Goal: Task Accomplishment & Management: Use online tool/utility

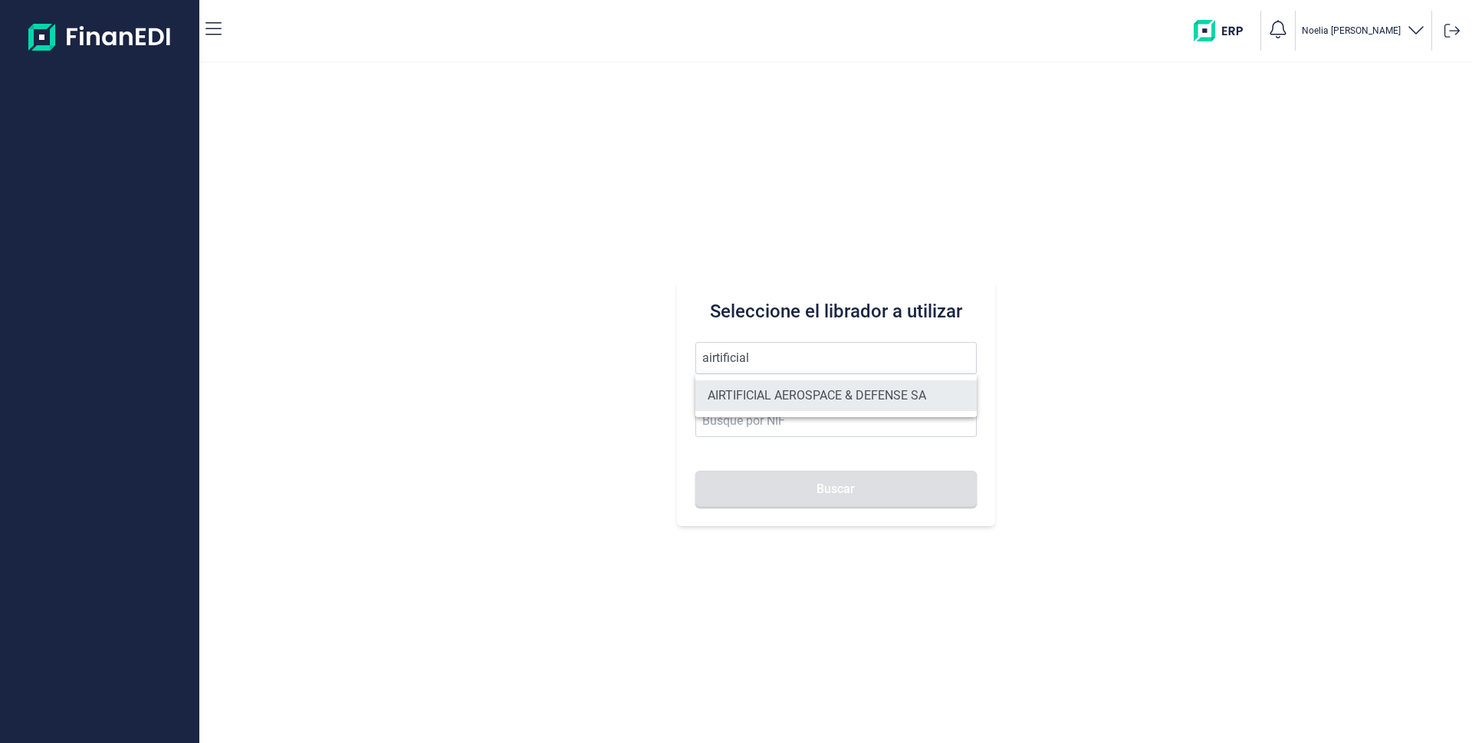
click at [785, 396] on li "AIRTIFICIAL AEROSPACE & DEFENSE SA" at bounding box center [836, 395] width 281 height 31
type input "AIRTIFICIAL AEROSPACE & DEFENSE SA"
type input "A72309149"
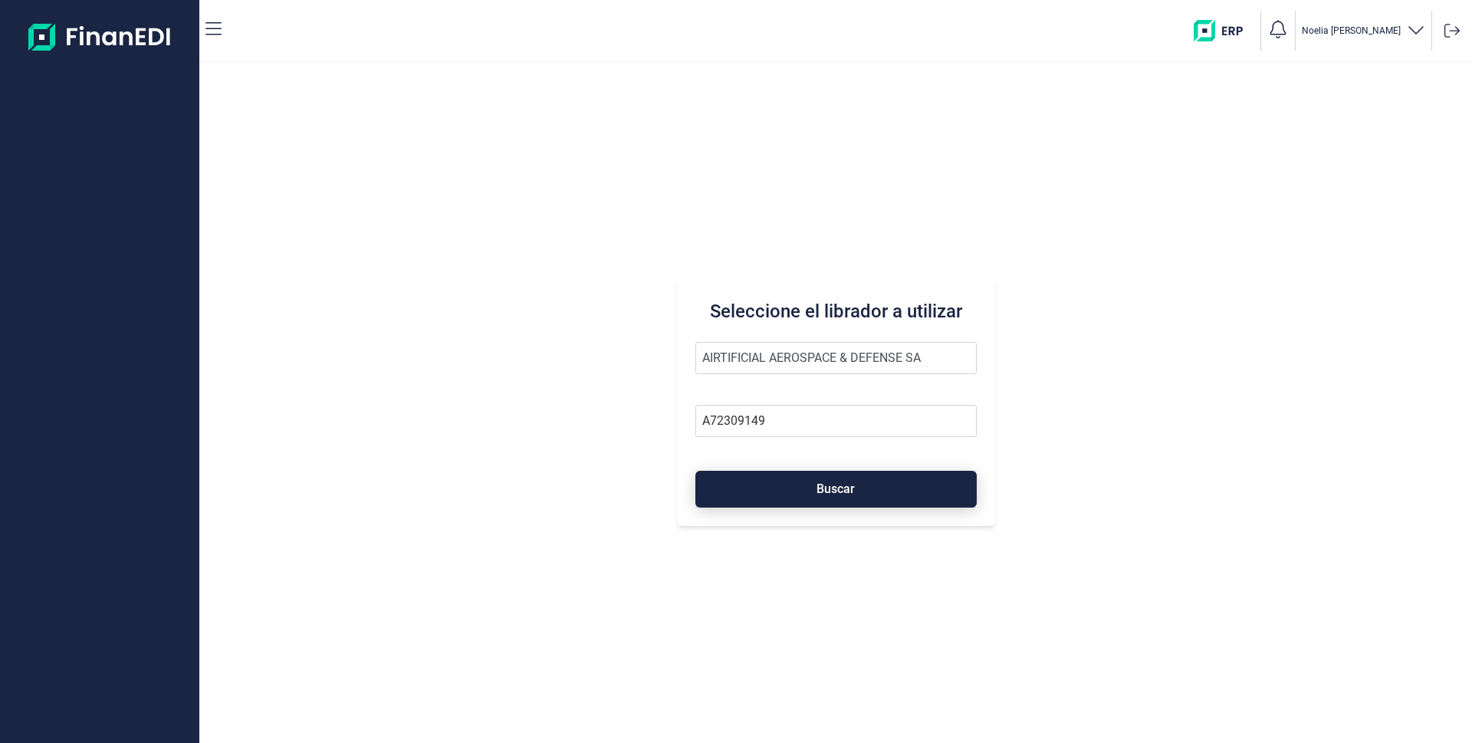
click at [822, 494] on span "Buscar" at bounding box center [836, 489] width 38 height 12
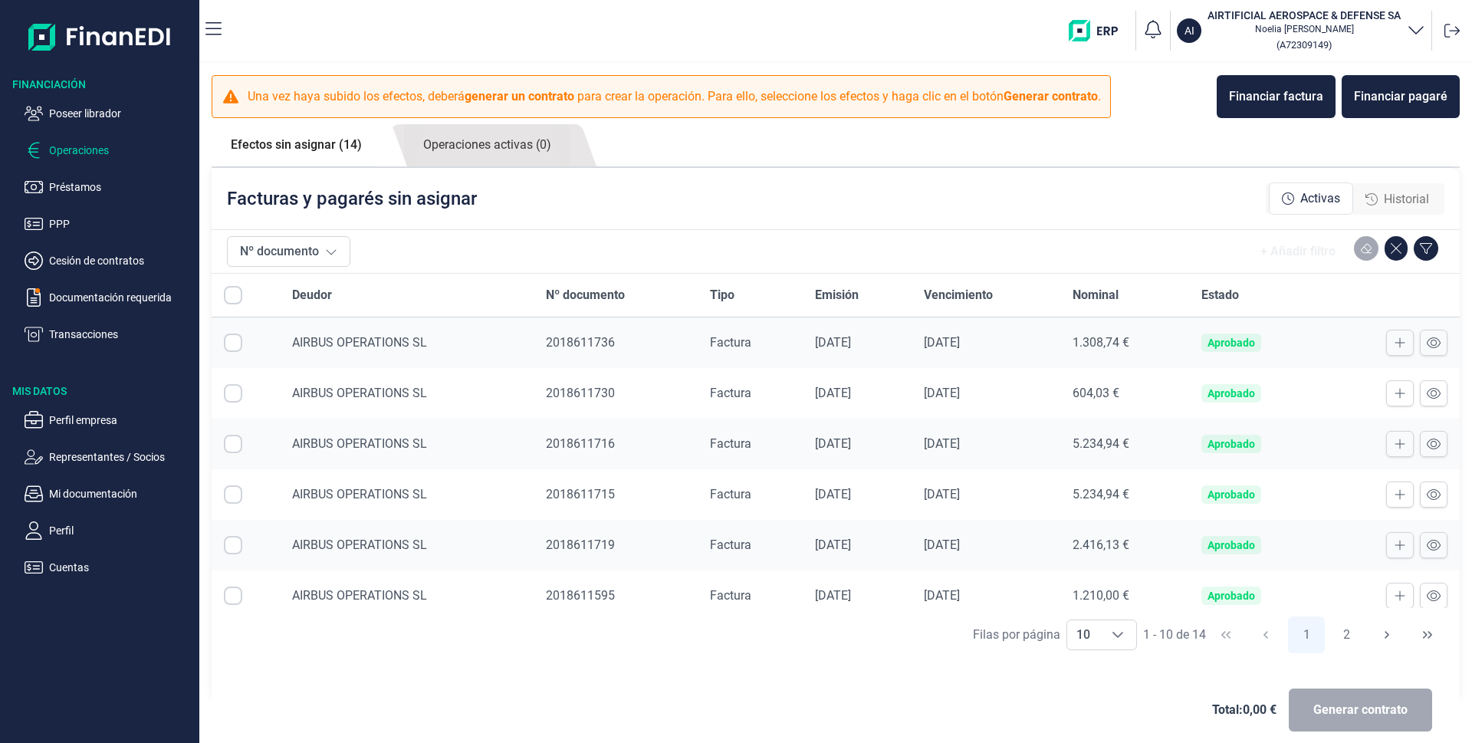
click at [237, 300] on input "All items unselected" at bounding box center [233, 295] width 18 height 18
checkbox input "false"
click at [239, 344] on input "Row Selected null" at bounding box center [233, 343] width 18 height 18
checkbox input "true"
click at [235, 398] on input "Row Selected null" at bounding box center [233, 393] width 18 height 18
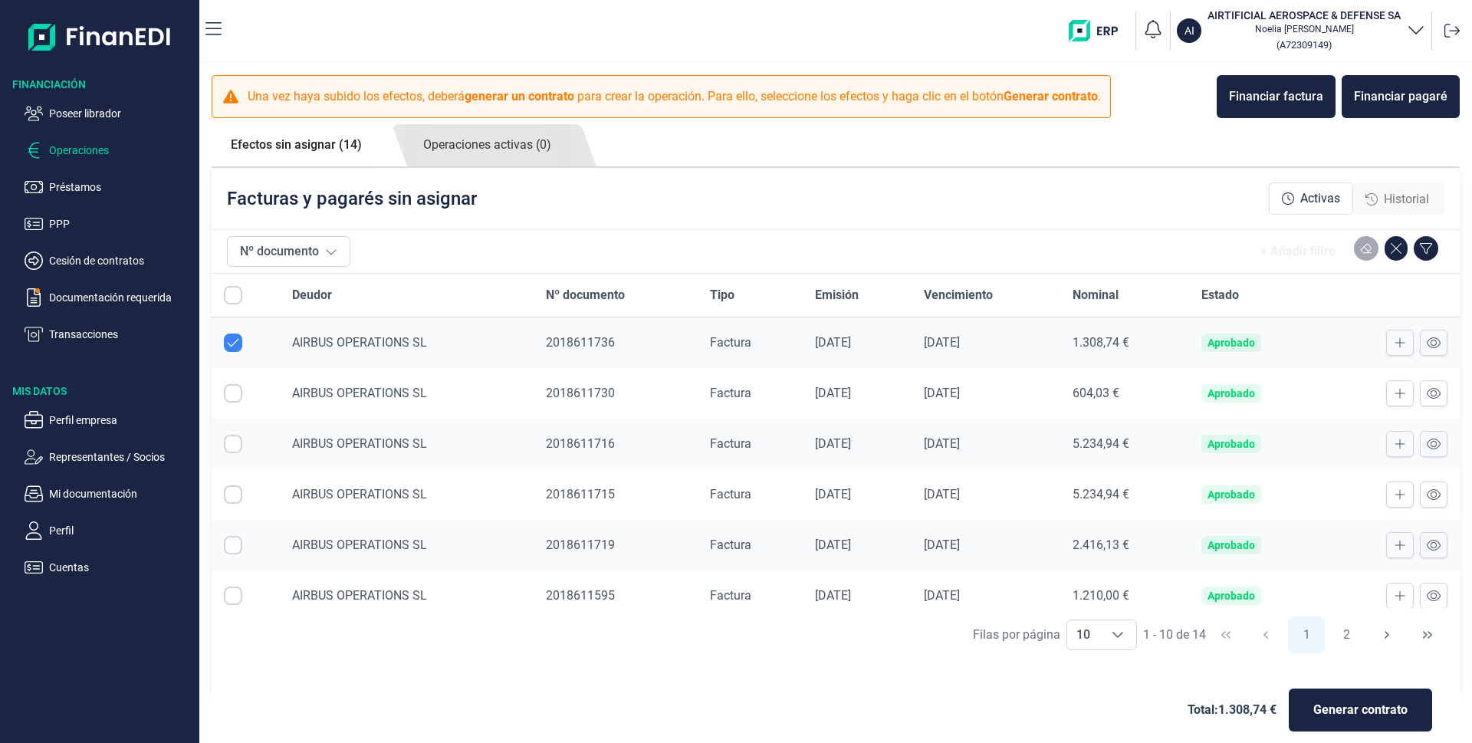
checkbox input "true"
click at [236, 447] on input "Row Selected null" at bounding box center [233, 444] width 18 height 18
checkbox input "true"
click at [235, 500] on input "Row Selected null" at bounding box center [233, 494] width 18 height 18
checkbox input "true"
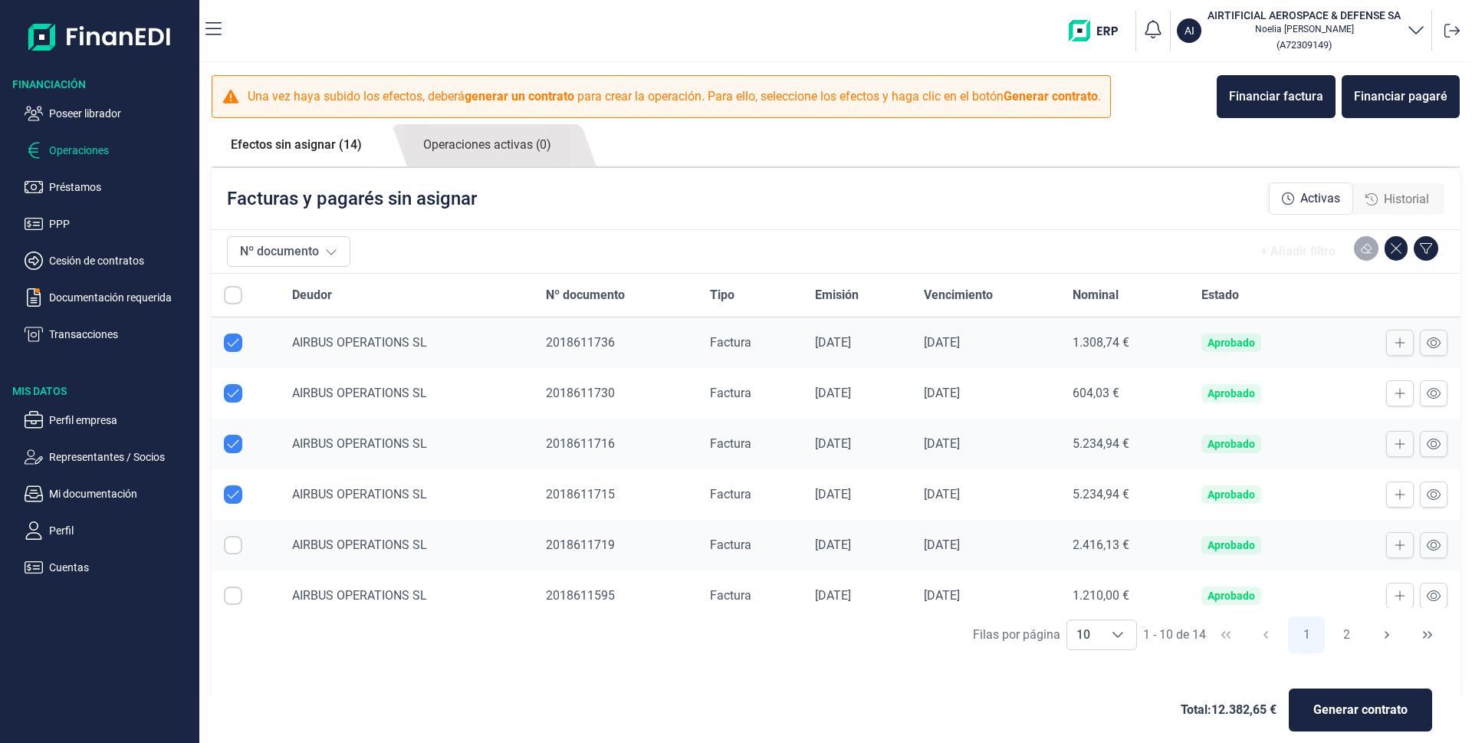
click at [235, 544] on input "Row Selected null" at bounding box center [233, 545] width 18 height 18
checkbox input "true"
click at [230, 597] on input "Row Selected null" at bounding box center [233, 596] width 18 height 18
checkbox input "true"
click at [1115, 640] on icon "Choose" at bounding box center [1118, 635] width 12 height 12
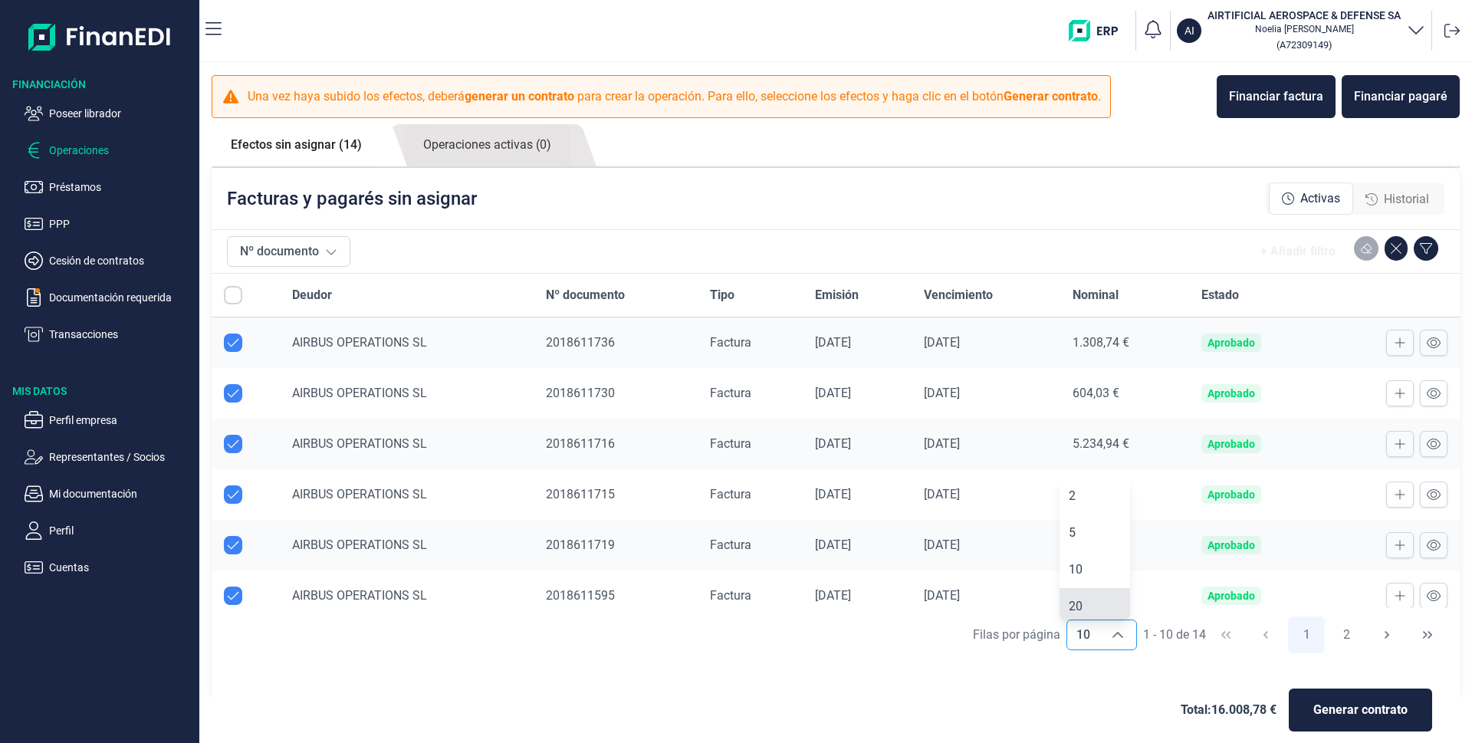
scroll to position [5, 0]
click at [1093, 610] on li "20" at bounding box center [1095, 601] width 71 height 37
type input "20"
checkbox input "false"
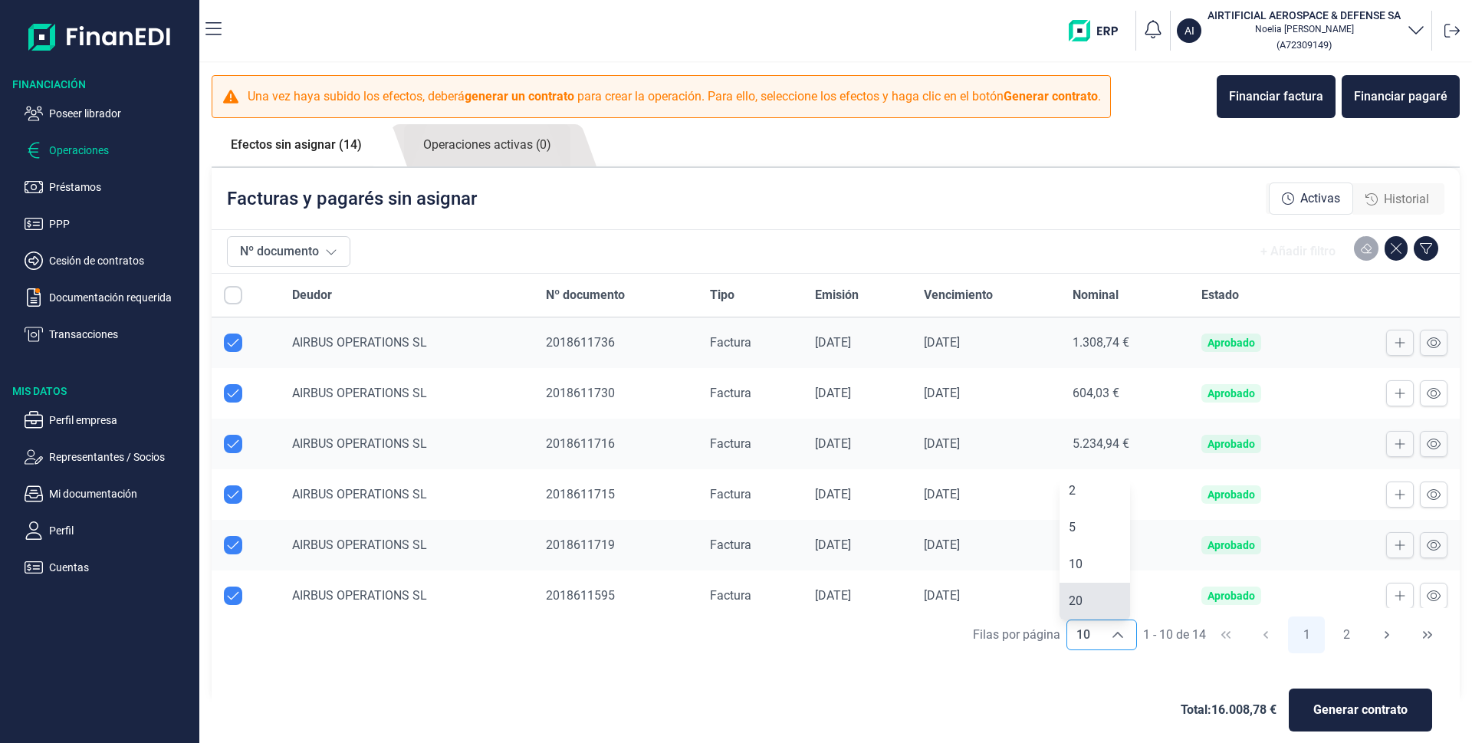
checkbox input "false"
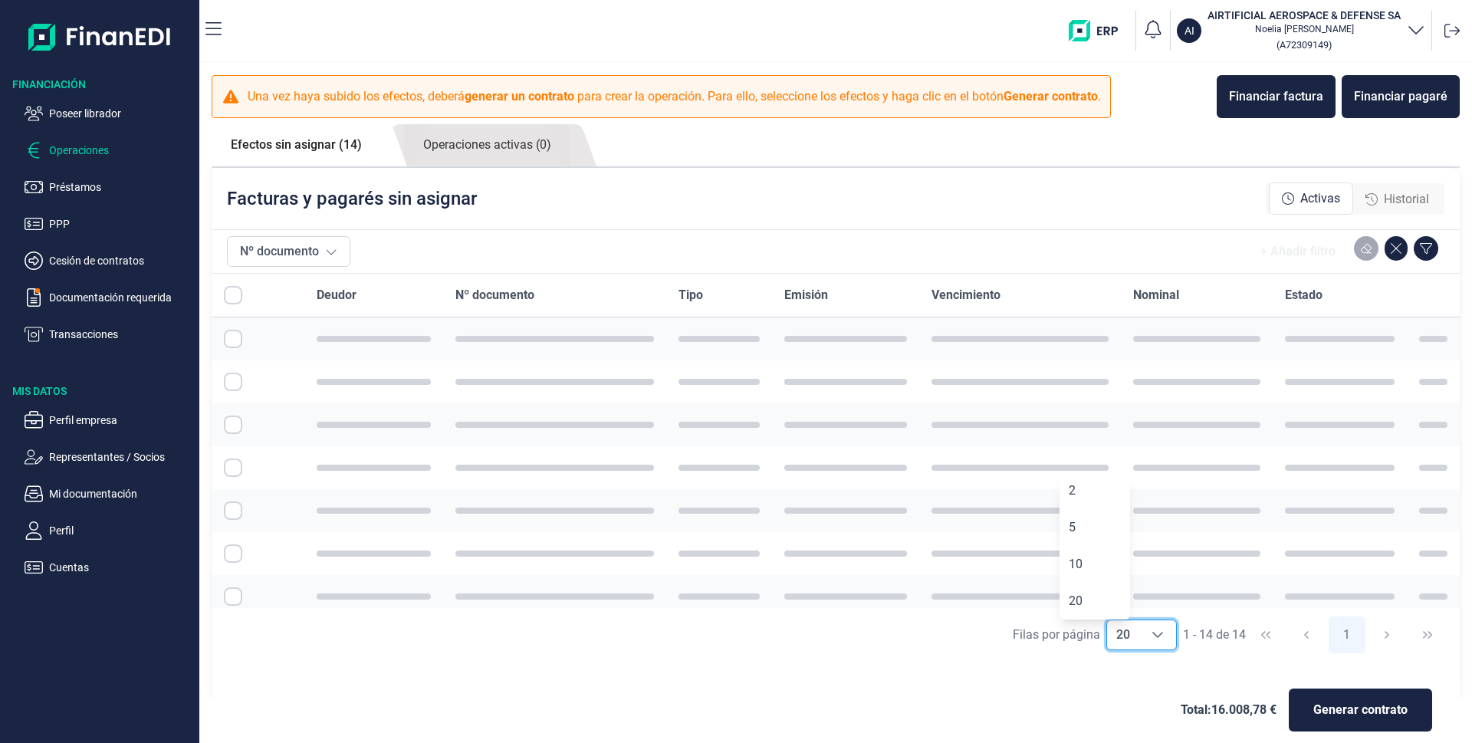
checkbox input "true"
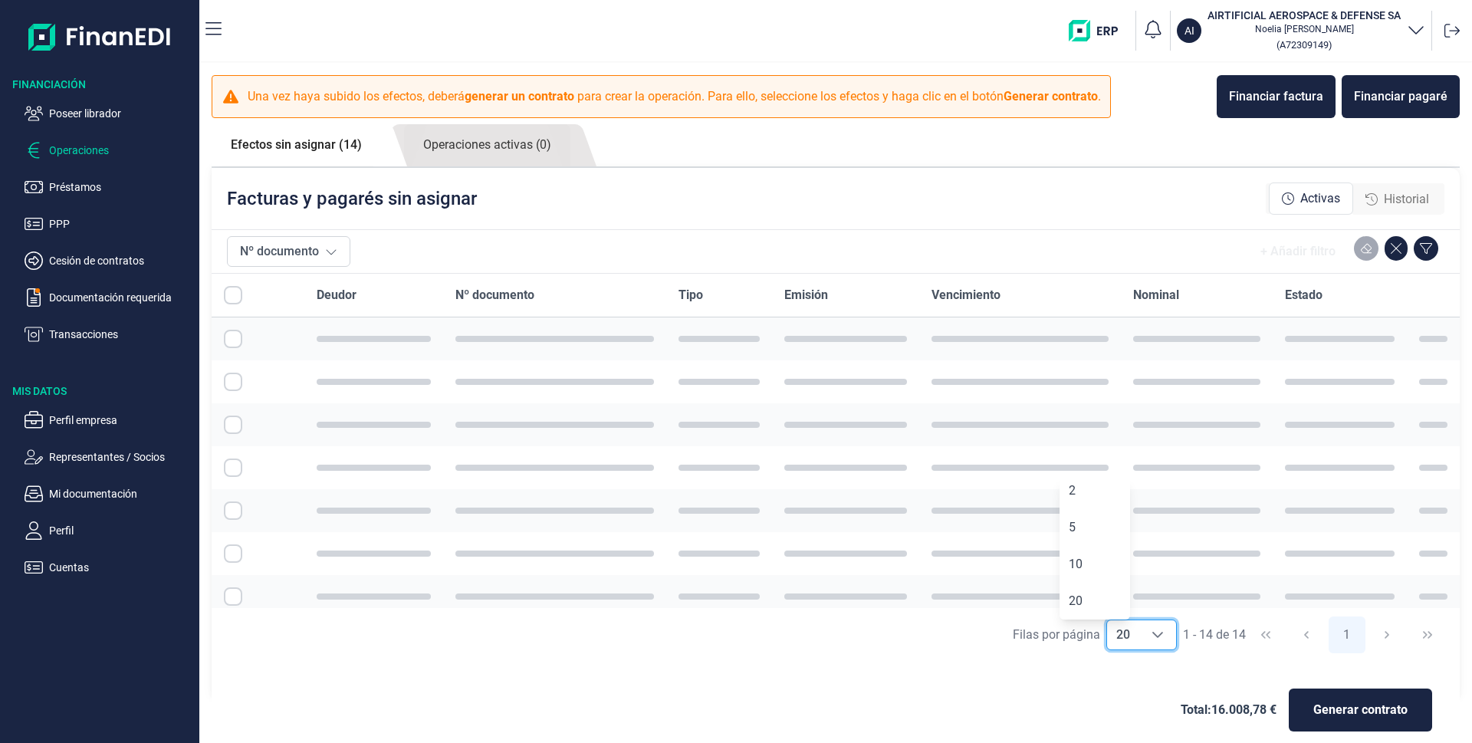
checkbox input "true"
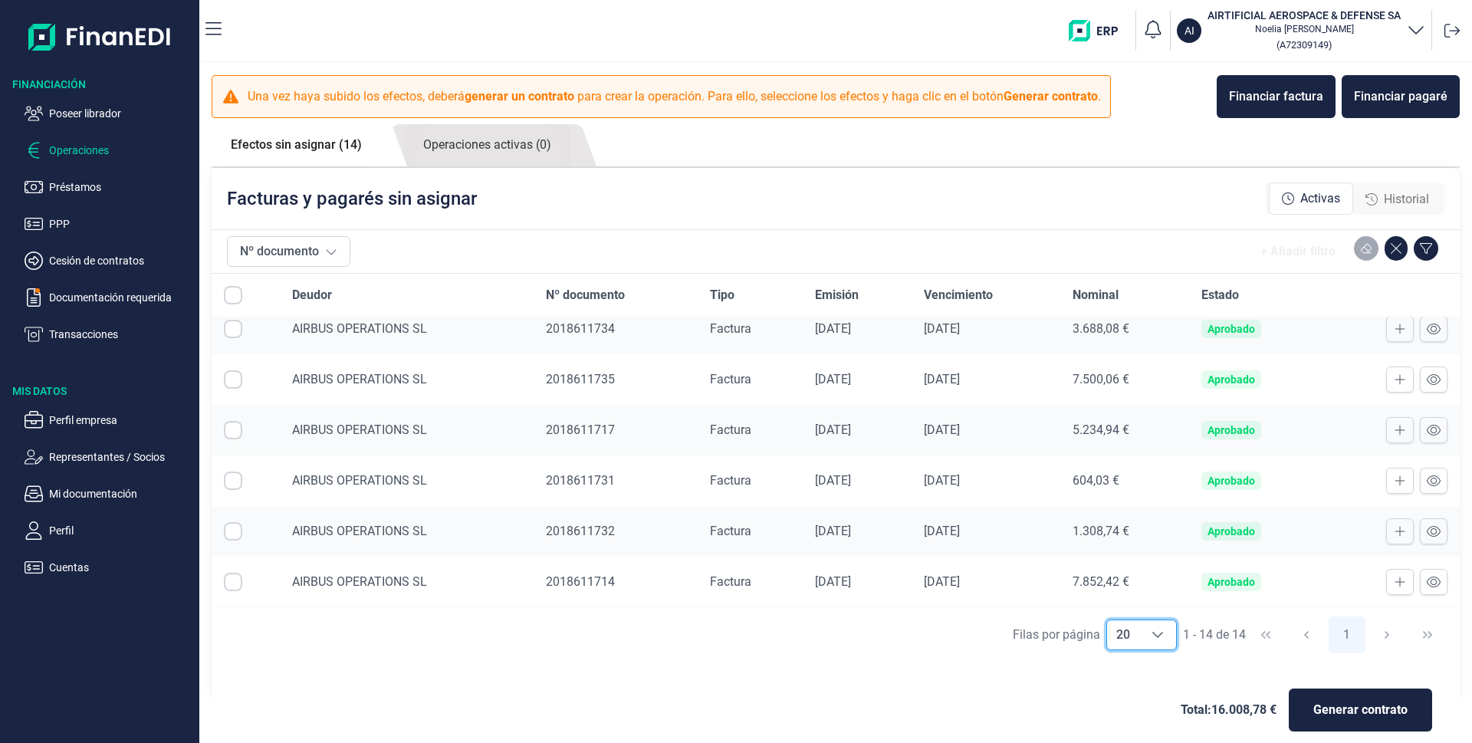
scroll to position [265, 0]
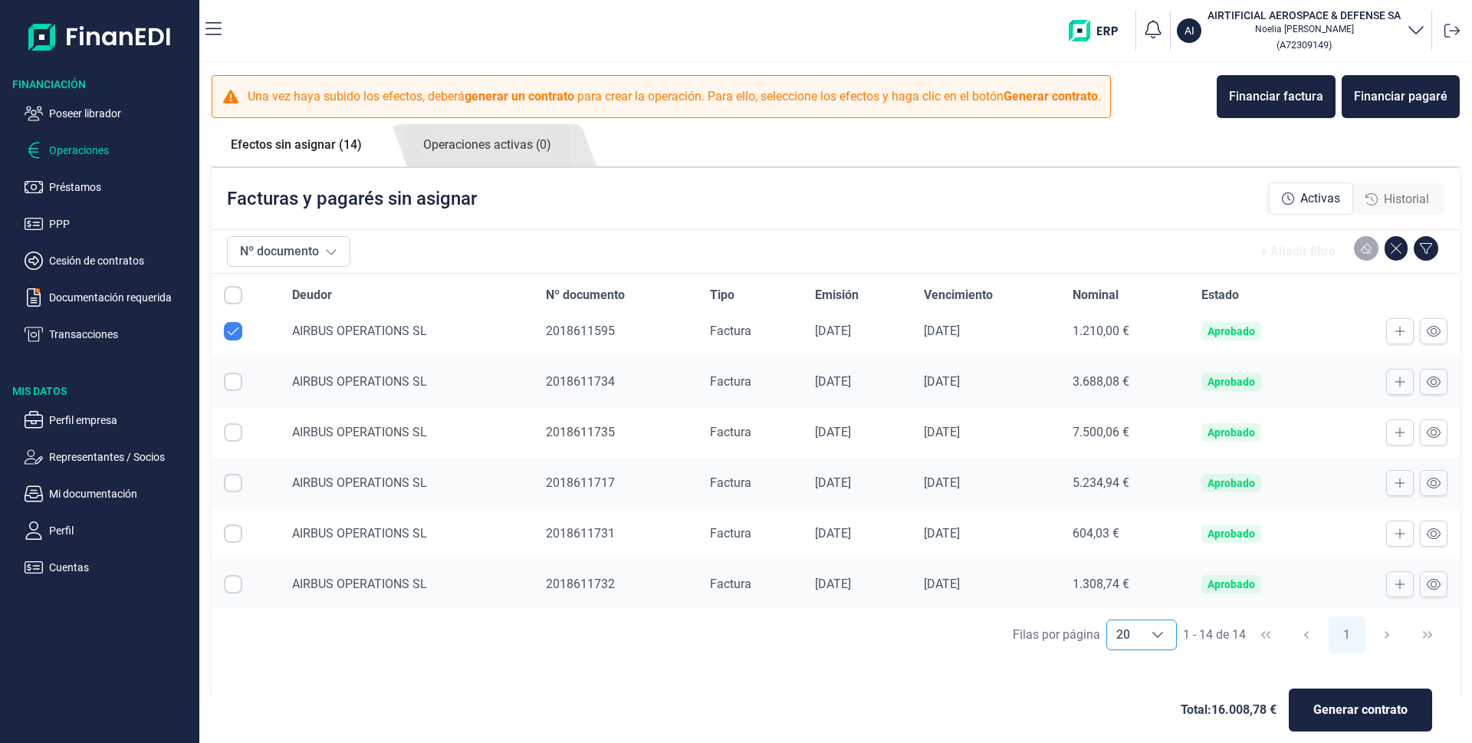
click at [234, 381] on input "Row Selected null" at bounding box center [233, 382] width 18 height 18
checkbox input "true"
click at [239, 429] on input "Row Selected null" at bounding box center [233, 432] width 18 height 18
checkbox input "true"
click at [232, 485] on input "Row Selected null" at bounding box center [233, 483] width 18 height 18
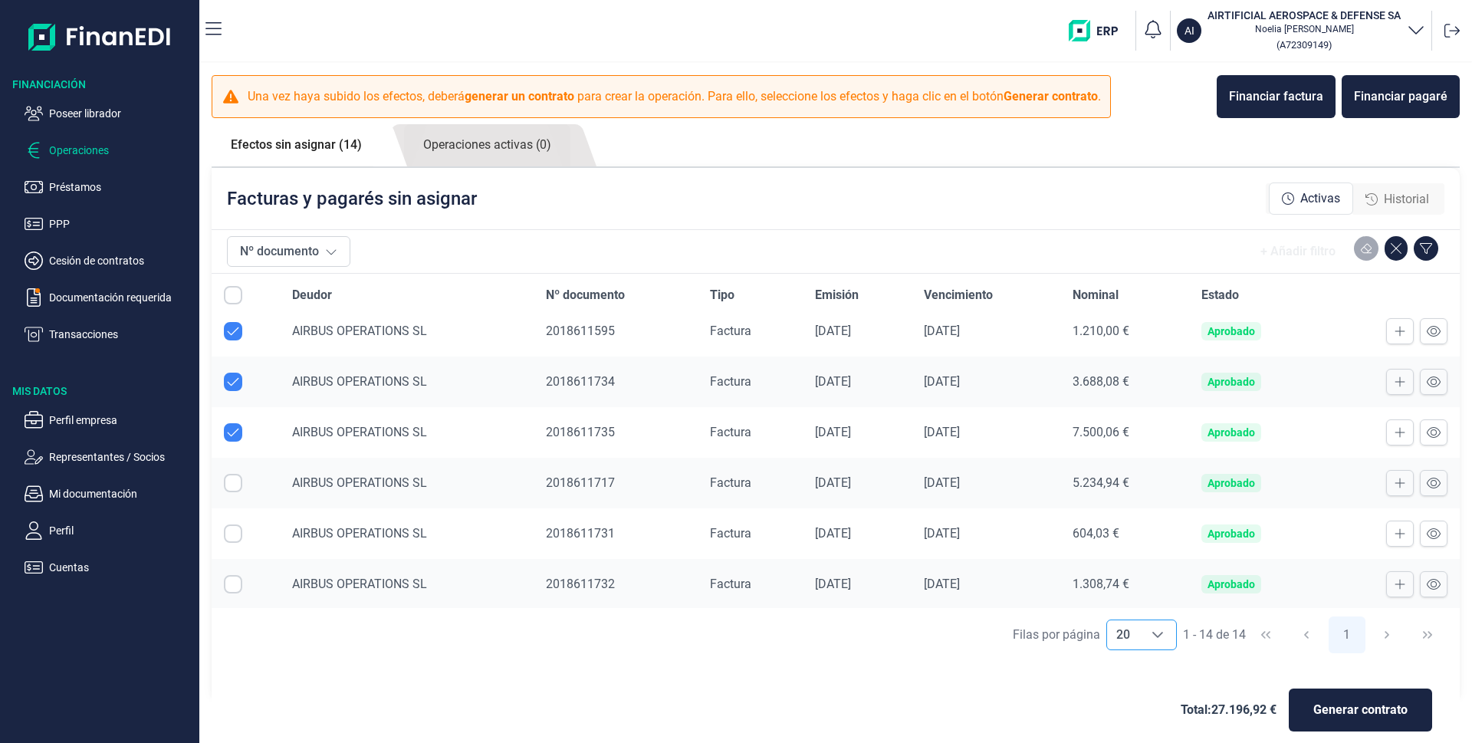
checkbox input "true"
click at [236, 535] on input "Row Selected null" at bounding box center [233, 534] width 18 height 18
checkbox input "true"
click at [230, 584] on input "Row Selected null" at bounding box center [233, 584] width 18 height 18
checkbox input "true"
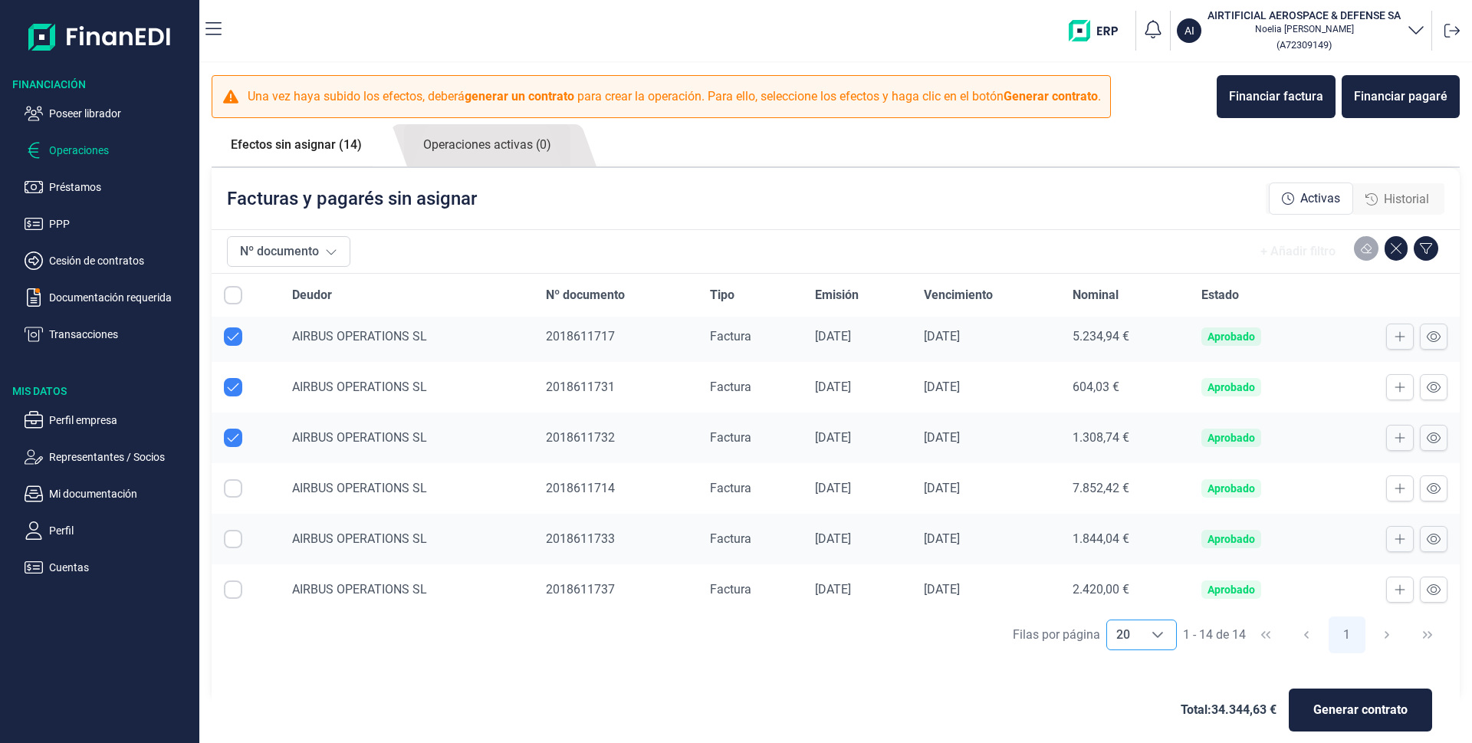
scroll to position [418, 0]
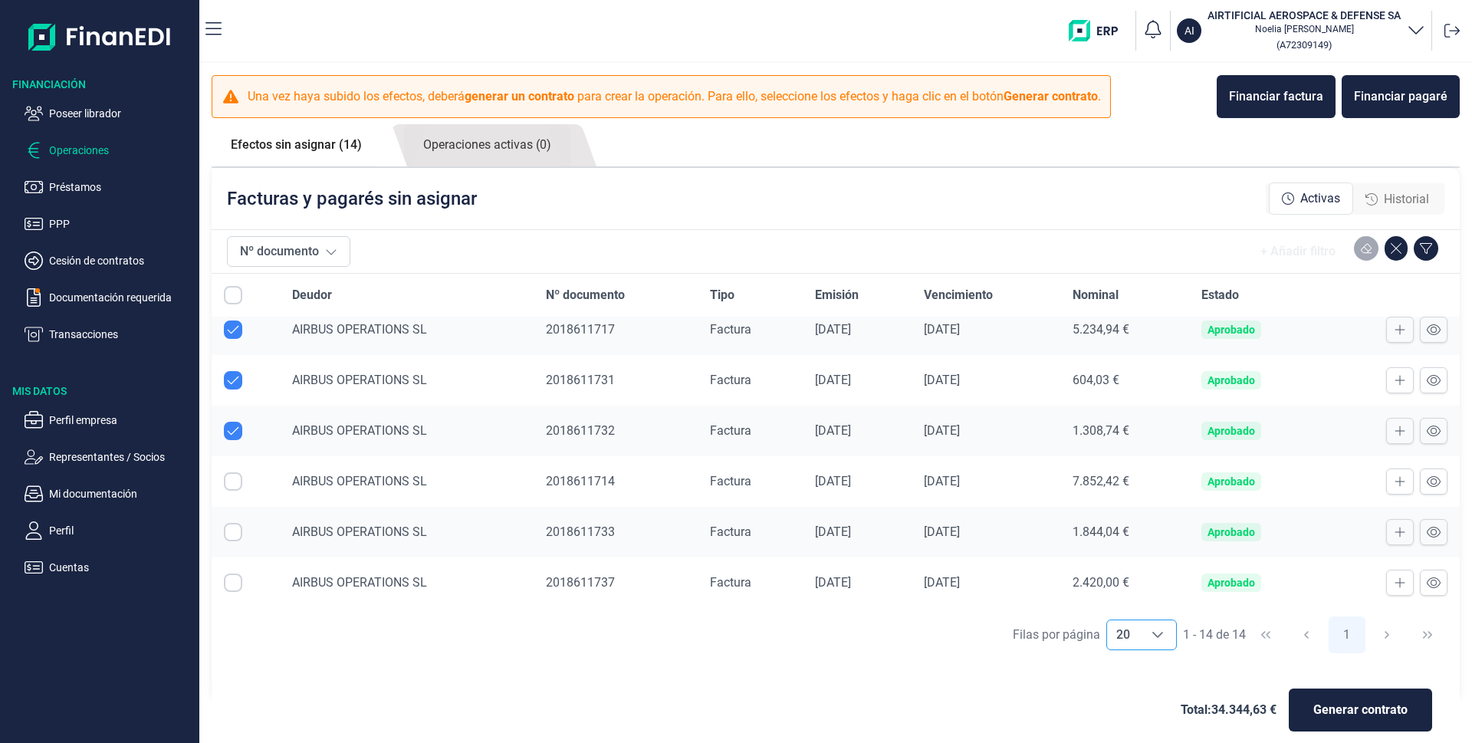
click at [236, 482] on input "Row Selected null" at bounding box center [233, 481] width 18 height 18
checkbox input "true"
click at [231, 537] on input "Row Selected null" at bounding box center [233, 532] width 18 height 18
checkbox input "true"
click at [230, 583] on input "Row Selected null" at bounding box center [233, 583] width 18 height 18
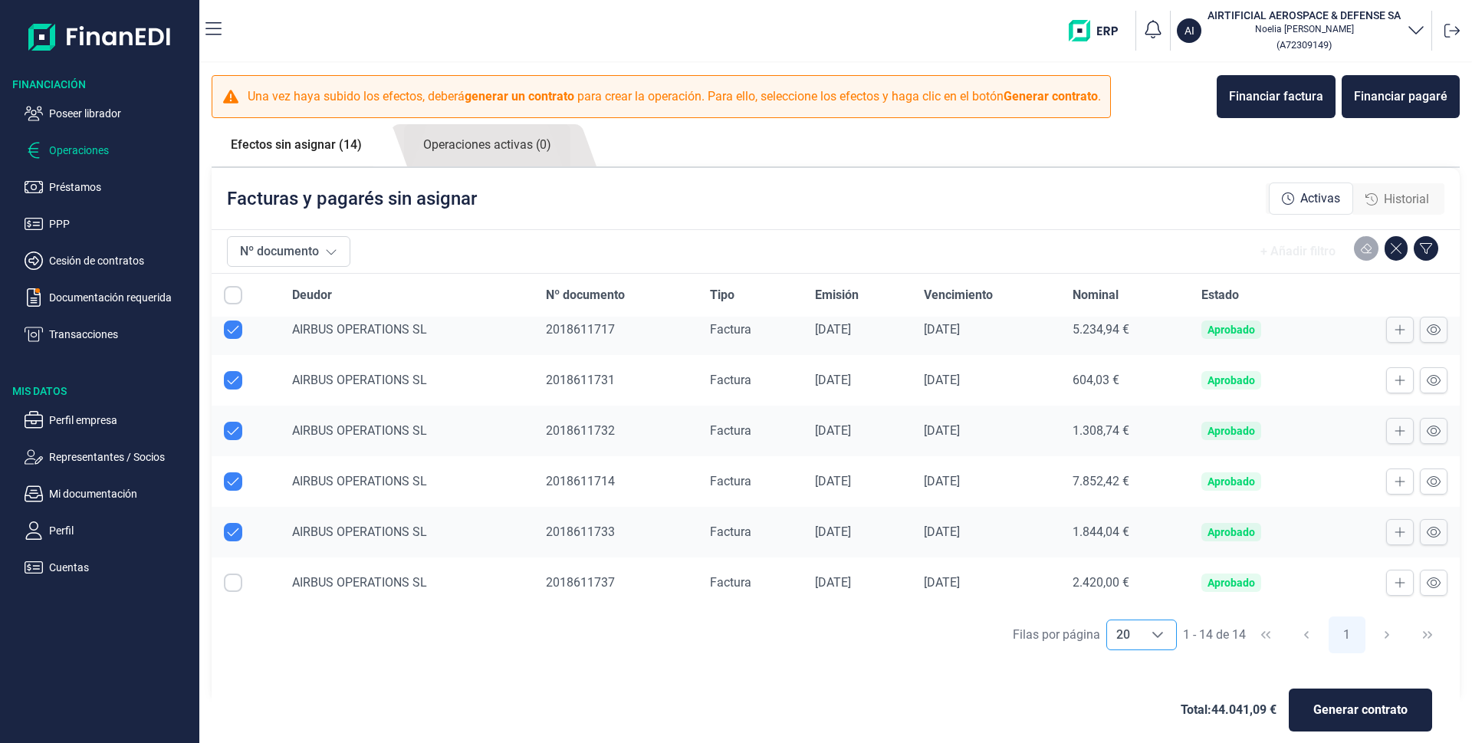
checkbox input "true"
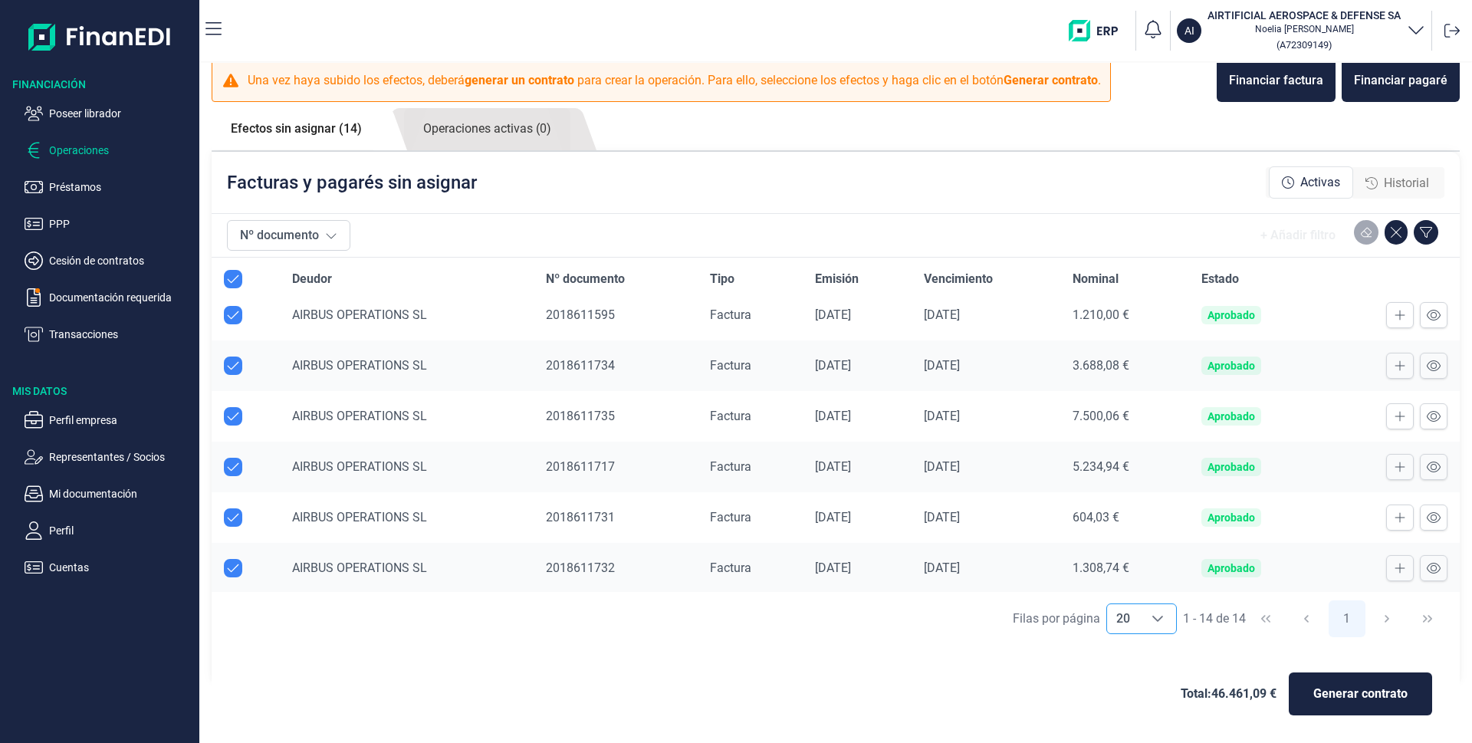
scroll to position [188, 0]
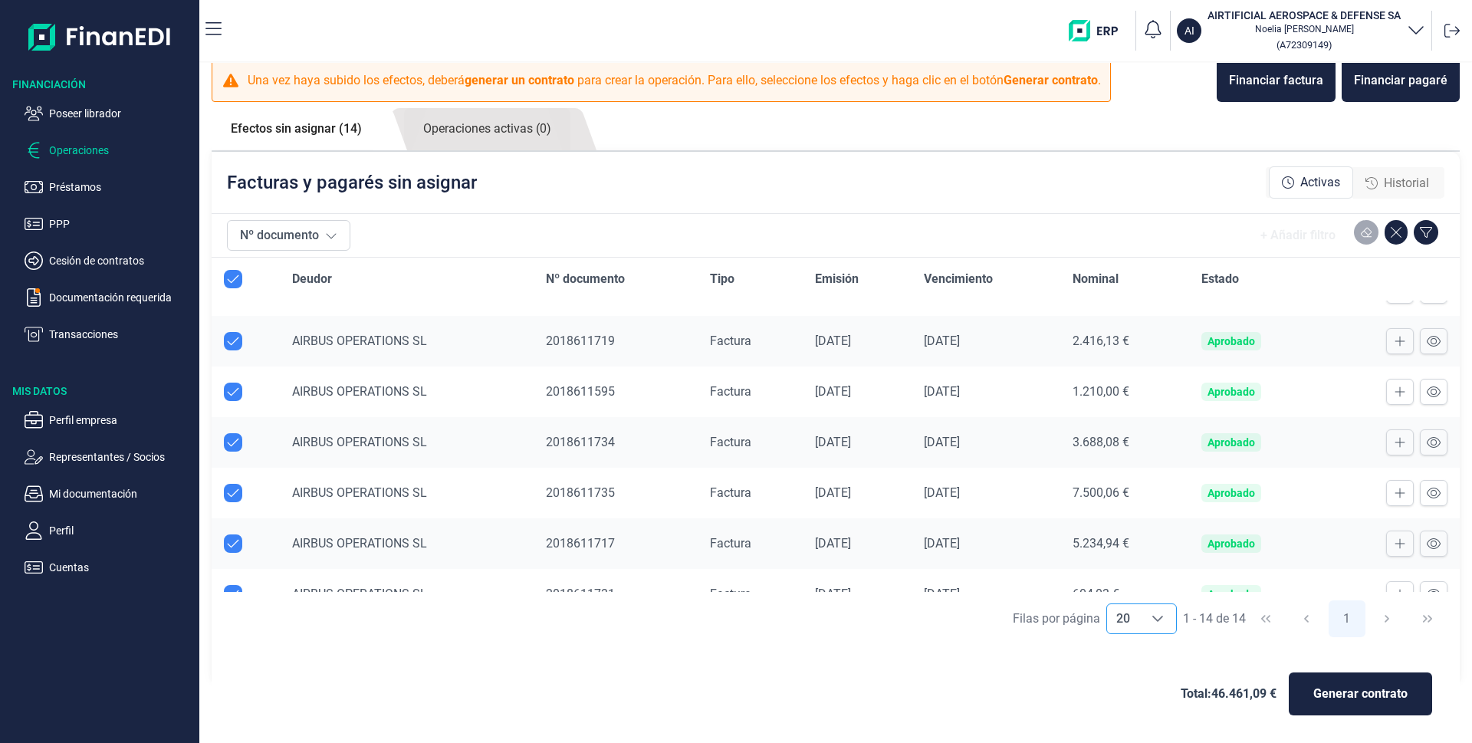
click at [232, 389] on input "Row Unselected null" at bounding box center [233, 392] width 18 height 18
checkbox input "false"
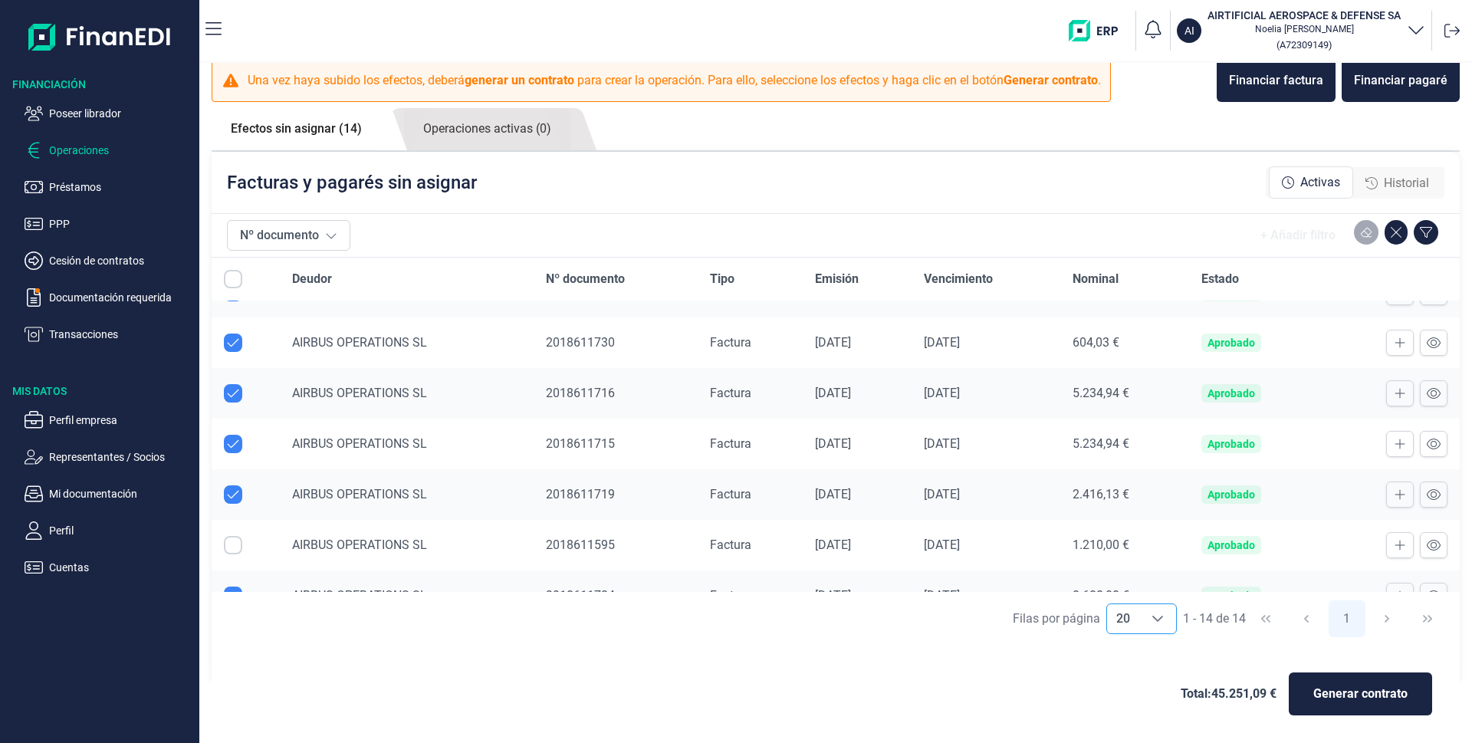
scroll to position [0, 0]
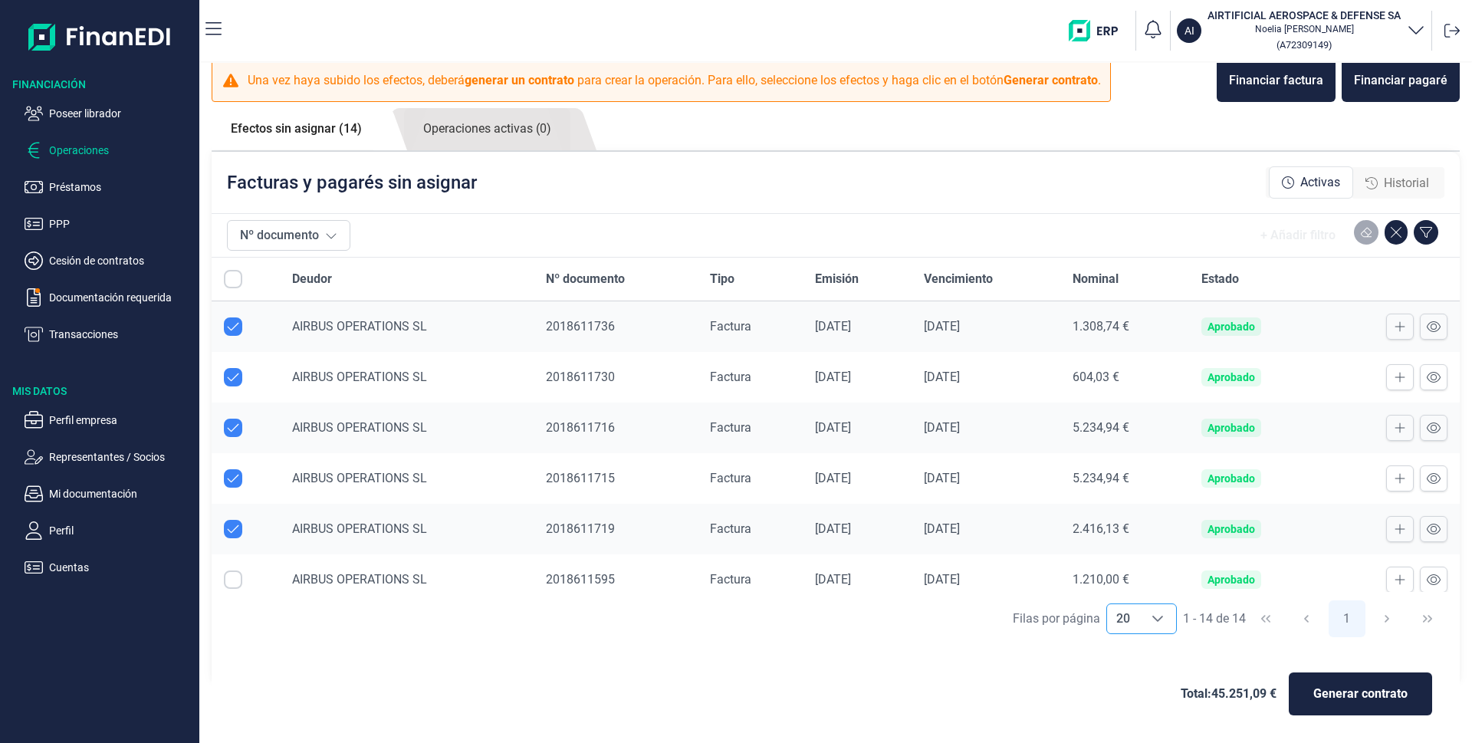
click at [1392, 693] on span "Generar contrato" at bounding box center [1361, 694] width 94 height 18
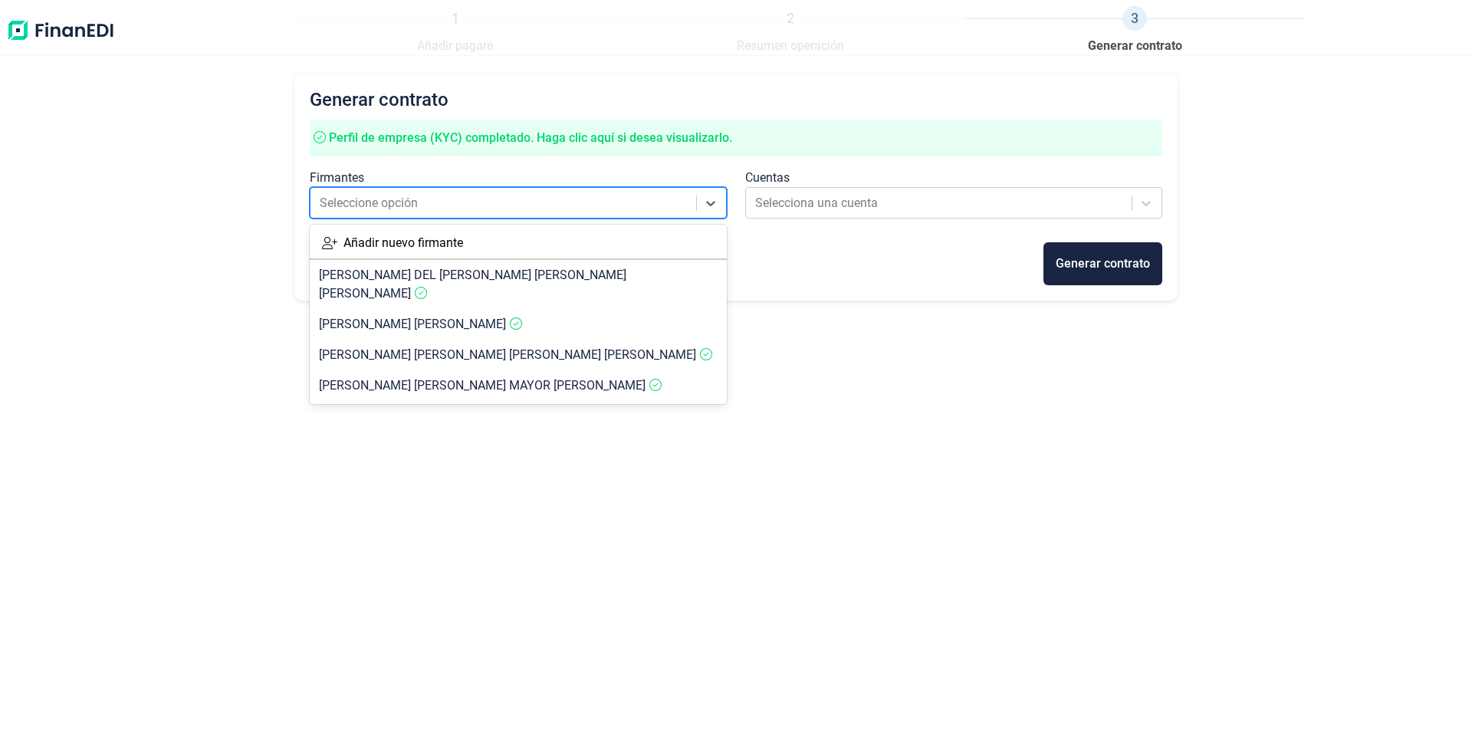
drag, startPoint x: 712, startPoint y: 203, endPoint x: 674, endPoint y: 212, distance: 38.5
click at [712, 204] on icon at bounding box center [710, 203] width 15 height 15
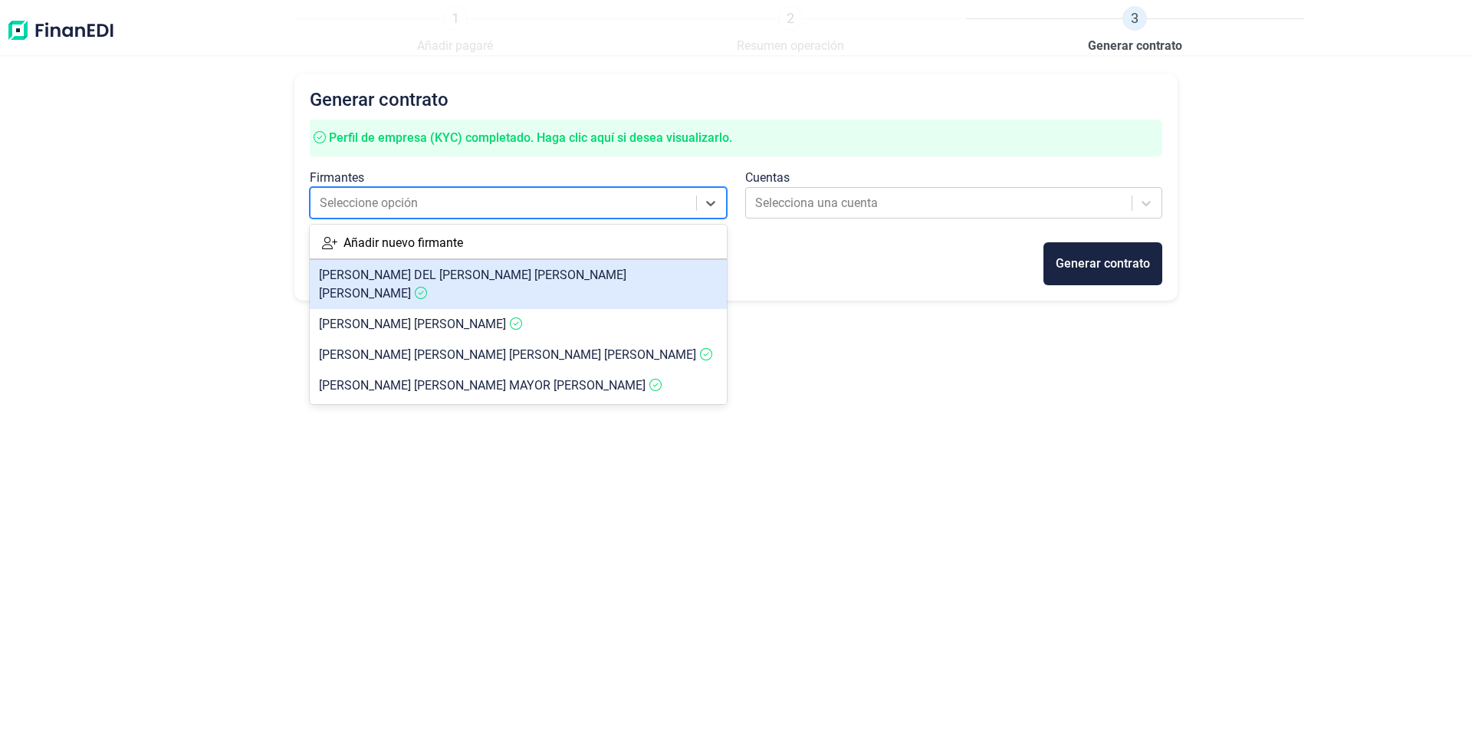
click at [411, 270] on span "[PERSON_NAME] DEL [PERSON_NAME] [PERSON_NAME]" at bounding box center [473, 284] width 308 height 33
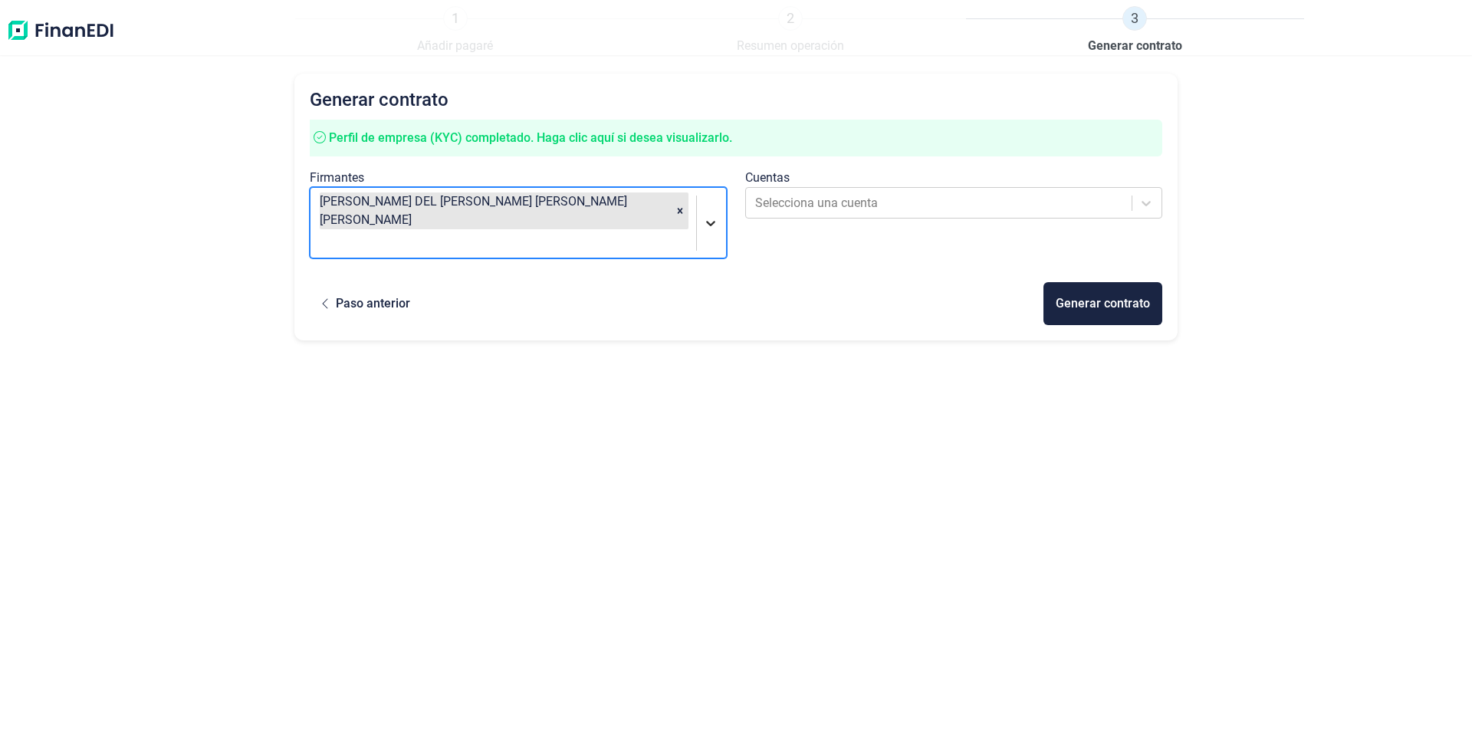
click at [712, 215] on icon at bounding box center [710, 222] width 15 height 15
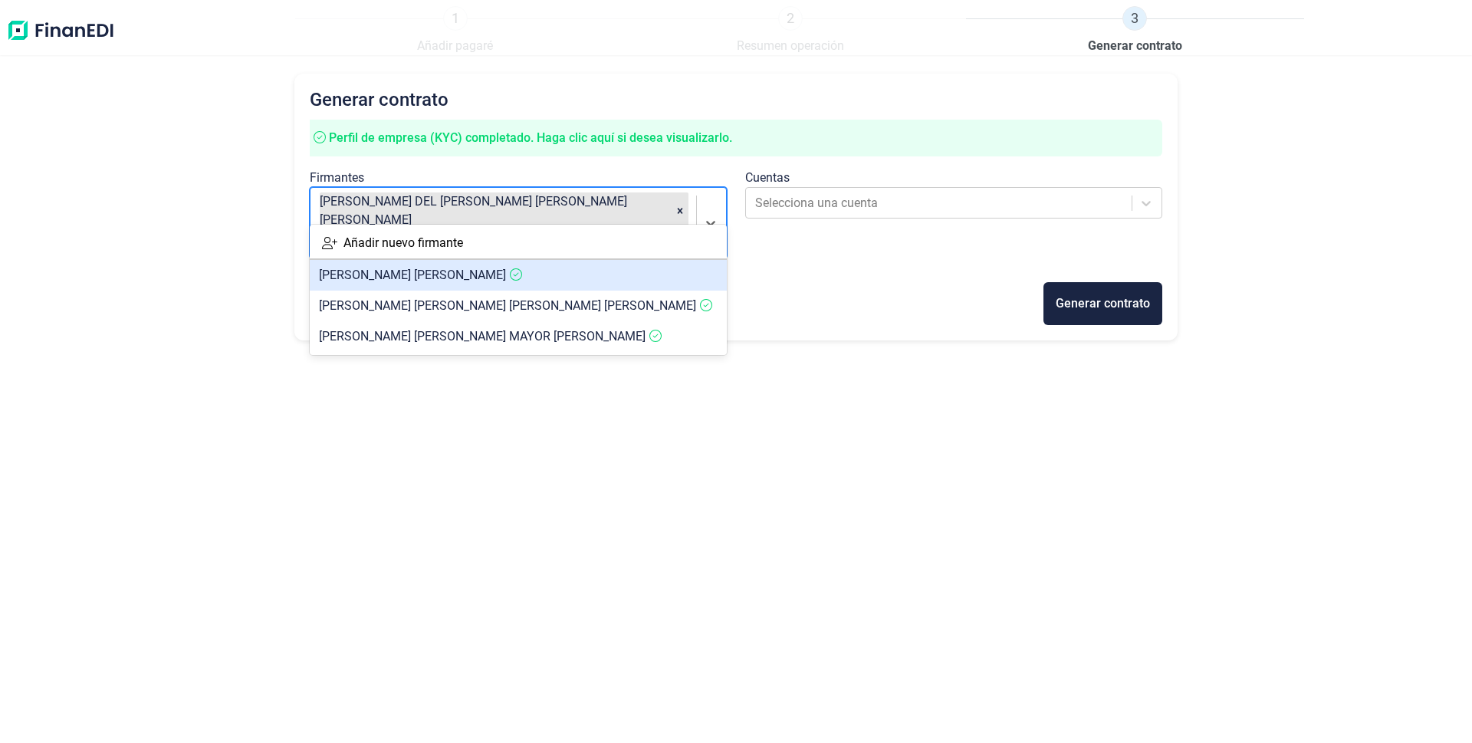
click at [388, 275] on span "[PERSON_NAME]" at bounding box center [412, 275] width 187 height 15
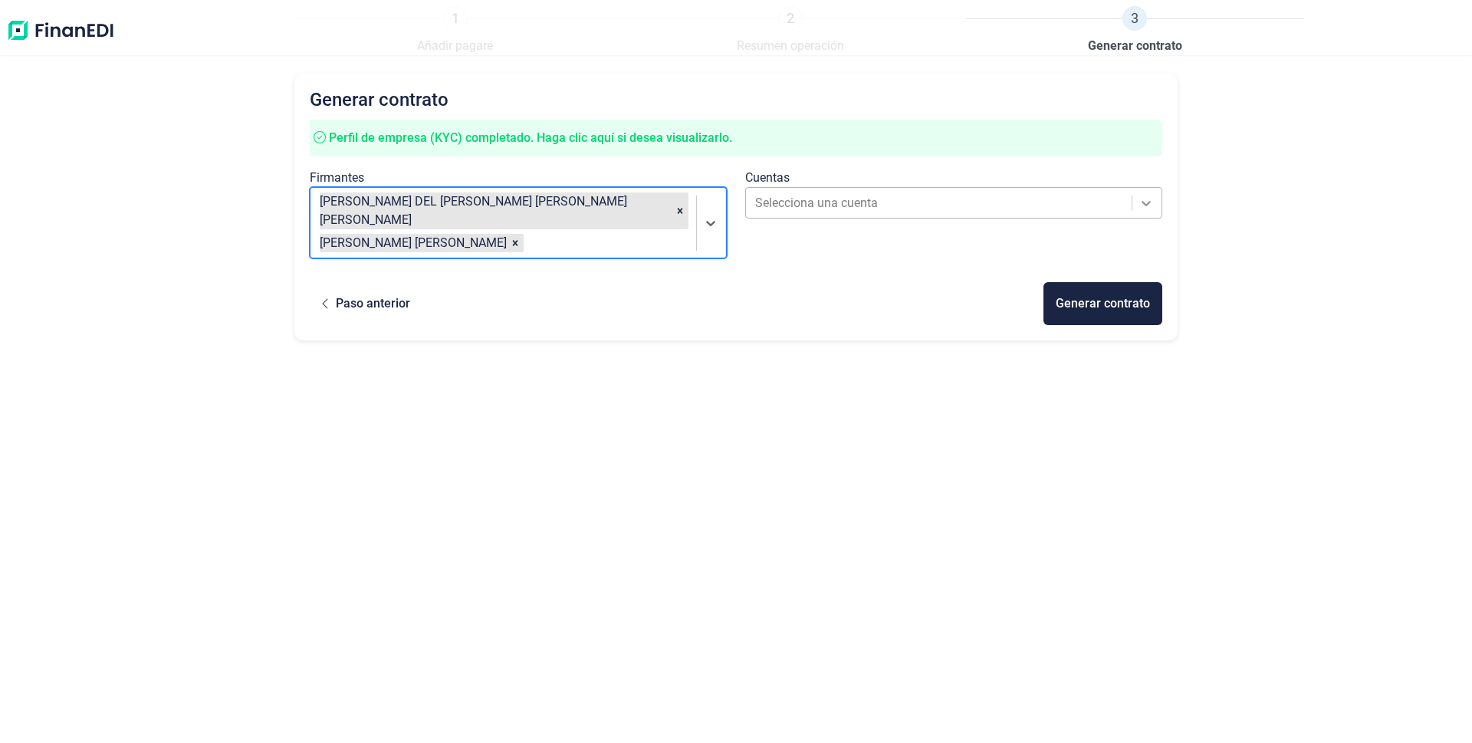
click at [1139, 203] on icon at bounding box center [1146, 203] width 15 height 15
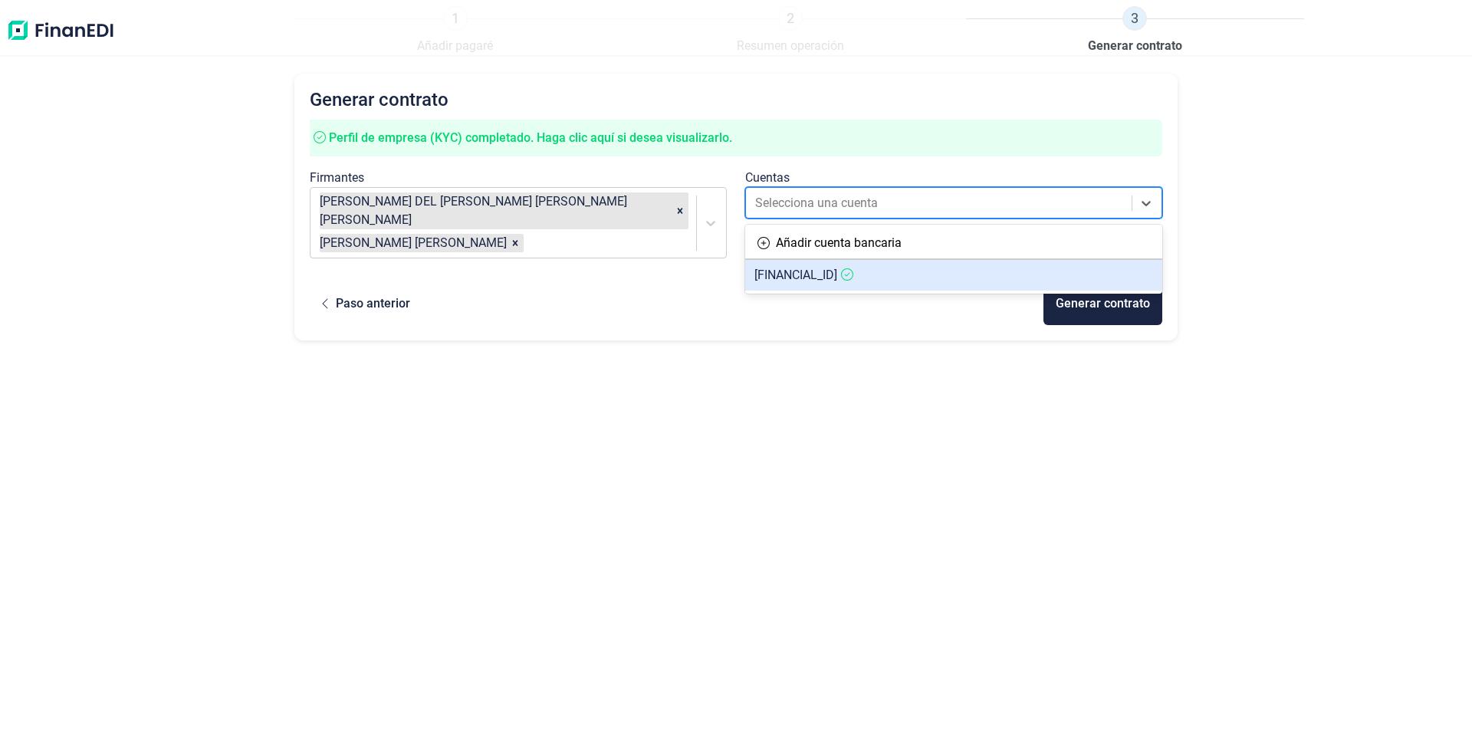
click at [801, 275] on span "[FINANCIAL_ID]" at bounding box center [796, 275] width 83 height 15
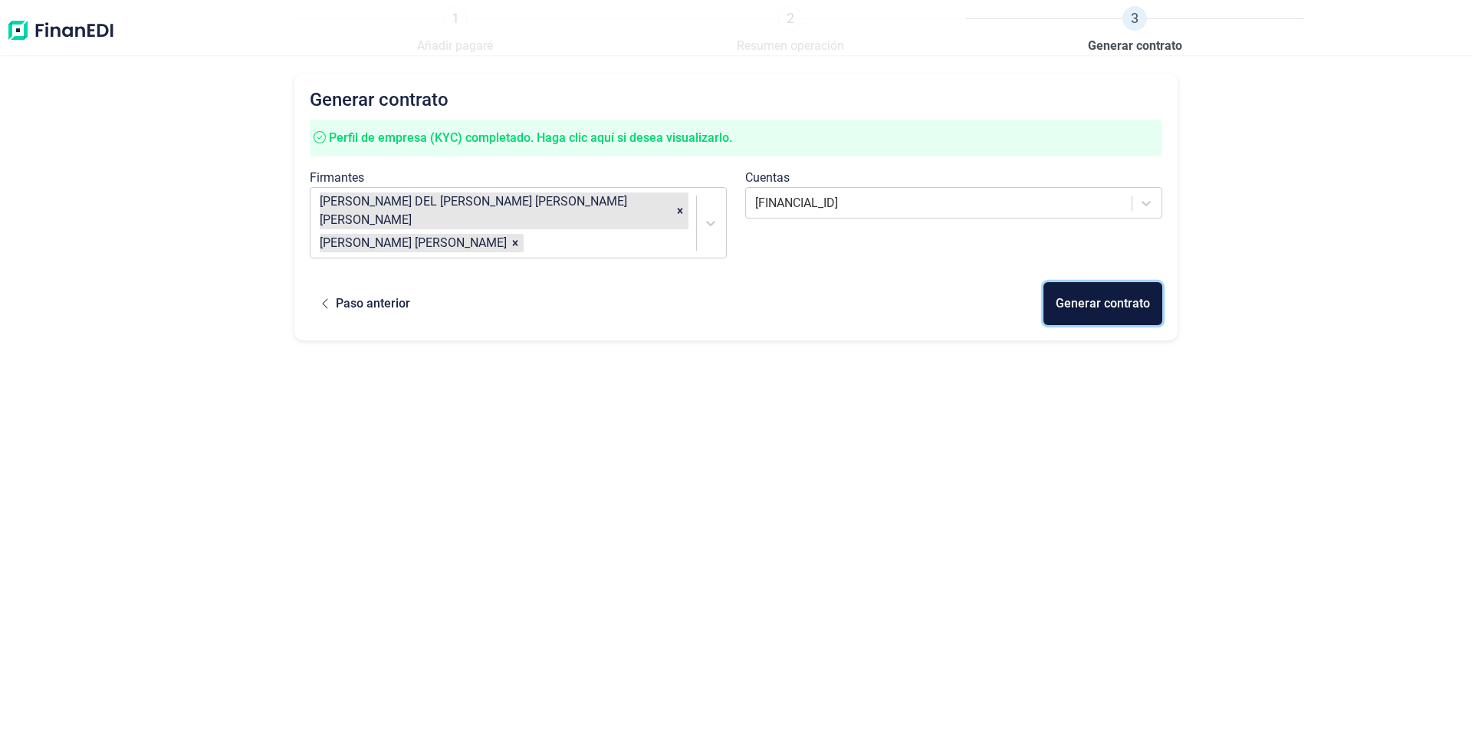
click at [1091, 294] on div "Generar contrato" at bounding box center [1103, 303] width 94 height 18
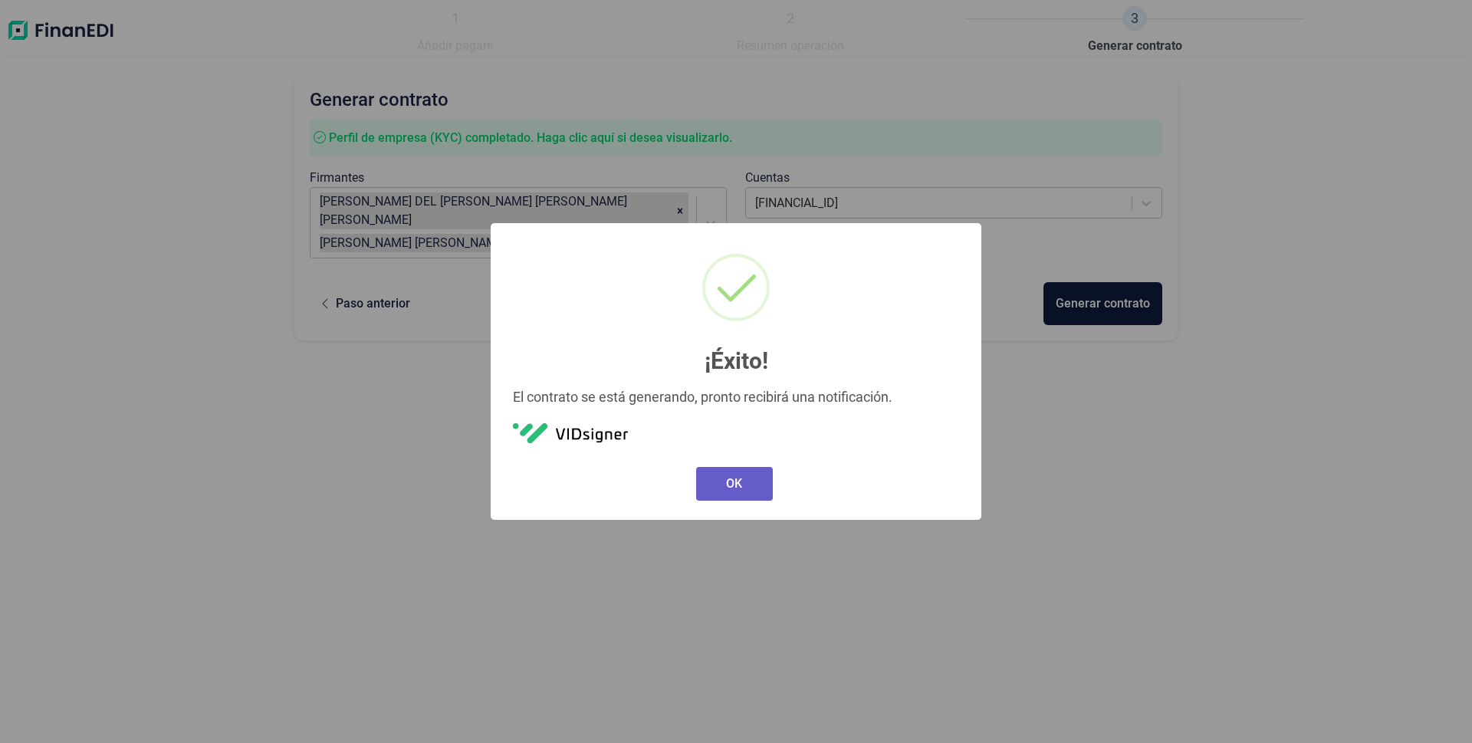
click at [724, 479] on button "OK" at bounding box center [734, 484] width 77 height 34
